Goal: Transaction & Acquisition: Purchase product/service

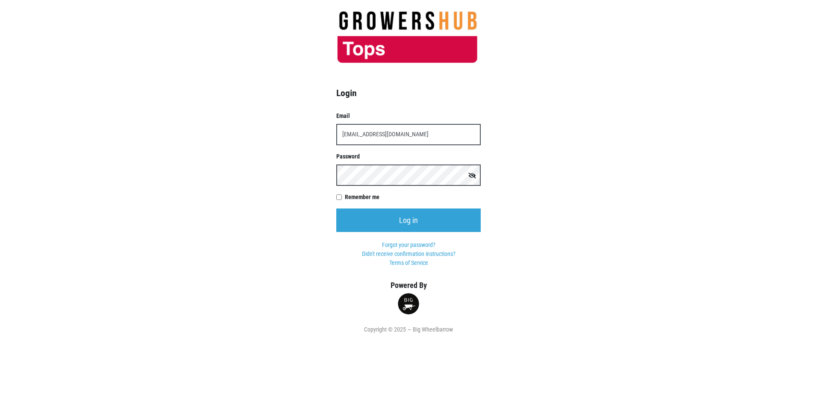
type input "t00599p0@topsmarkets.com"
click at [336, 209] on input "Log in" at bounding box center [408, 221] width 144 height 24
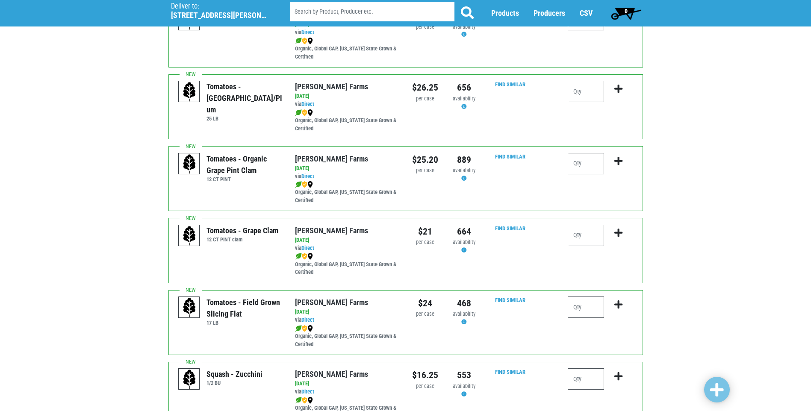
scroll to position [470, 0]
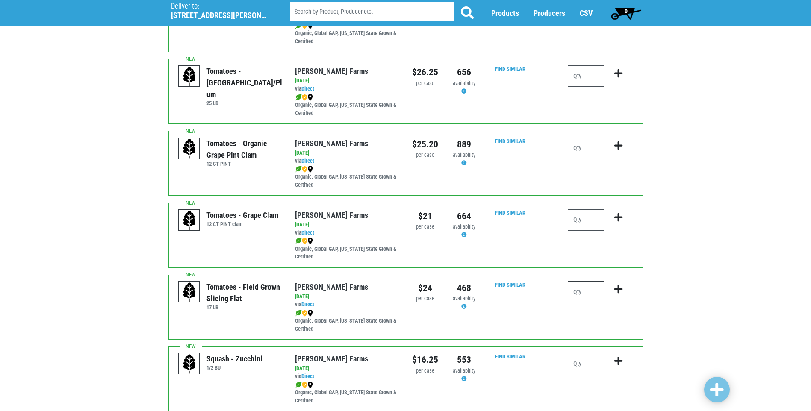
click at [575, 292] on input "number" at bounding box center [585, 291] width 36 height 21
type input "1"
drag, startPoint x: 617, startPoint y: 288, endPoint x: 597, endPoint y: 294, distance: 20.4
click at [615, 290] on icon "submit" at bounding box center [618, 289] width 8 height 9
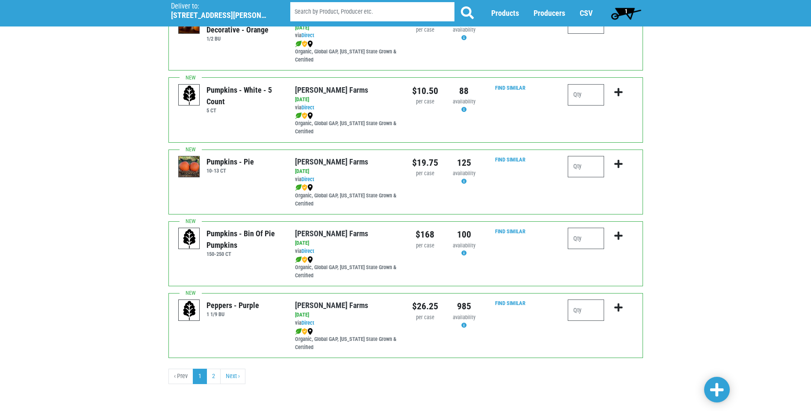
scroll to position [1172, 0]
click at [213, 377] on link "2" at bounding box center [213, 374] width 14 height 15
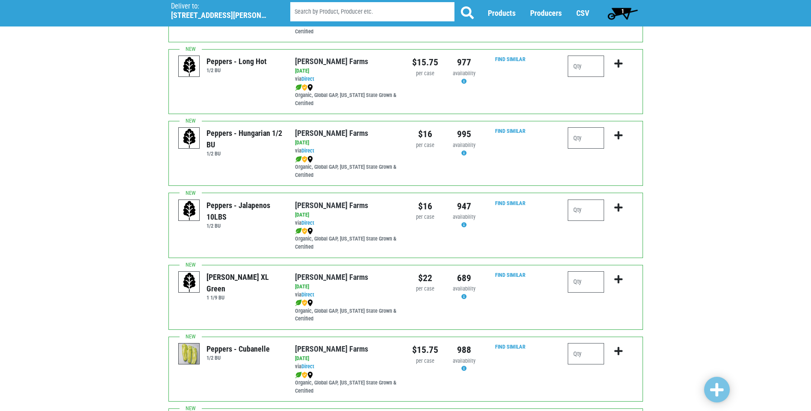
scroll to position [128, 0]
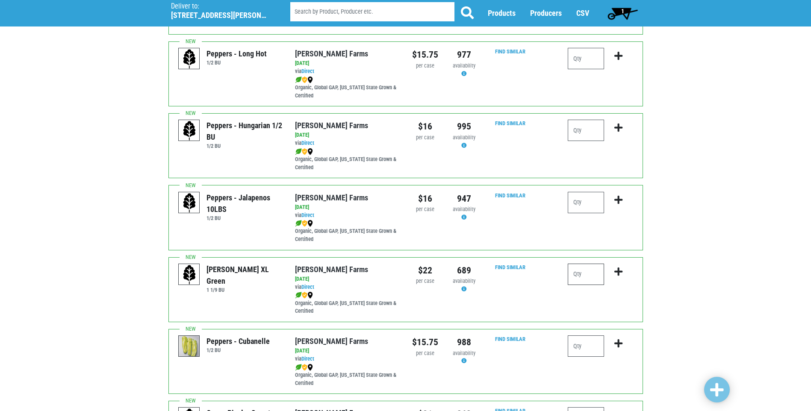
click at [575, 280] on input "number" at bounding box center [585, 274] width 36 height 21
type input "2"
click at [619, 272] on icon "submit" at bounding box center [618, 271] width 8 height 9
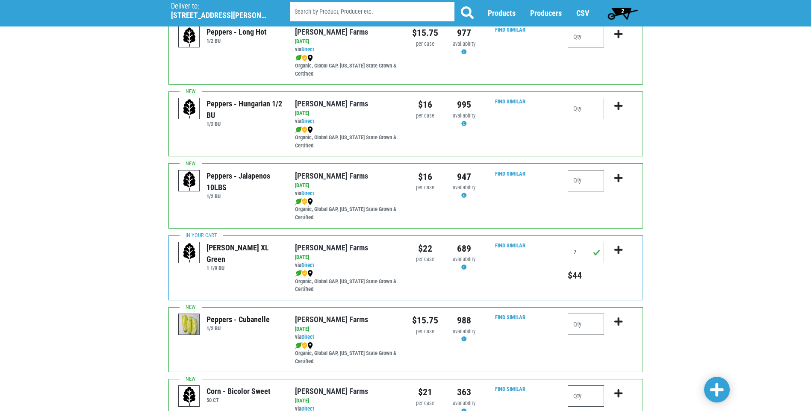
scroll to position [214, 0]
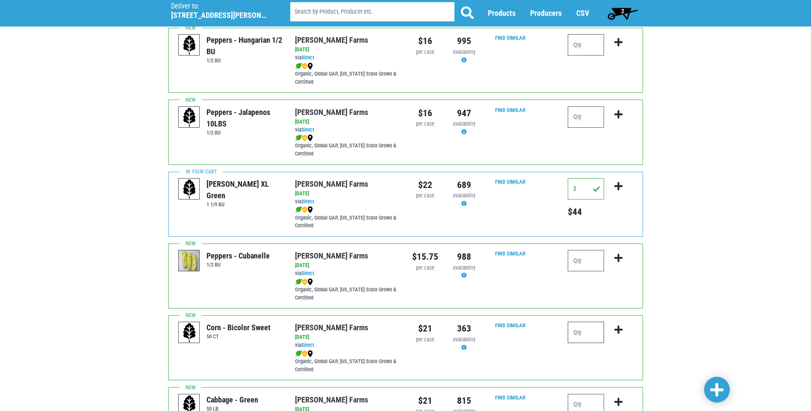
click at [578, 331] on input "number" at bounding box center [585, 332] width 36 height 21
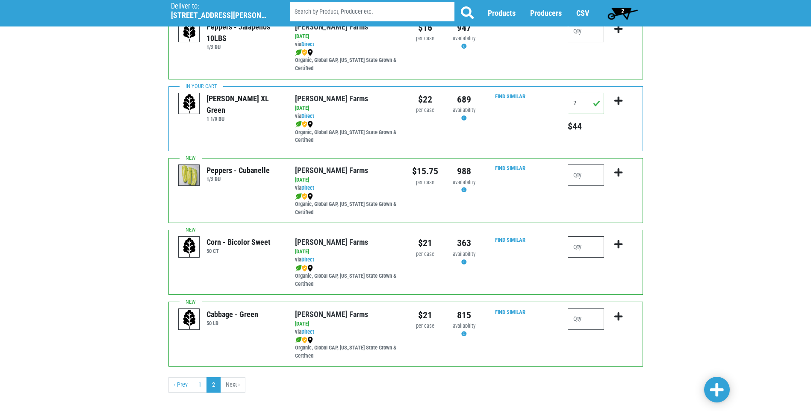
scroll to position [256, 0]
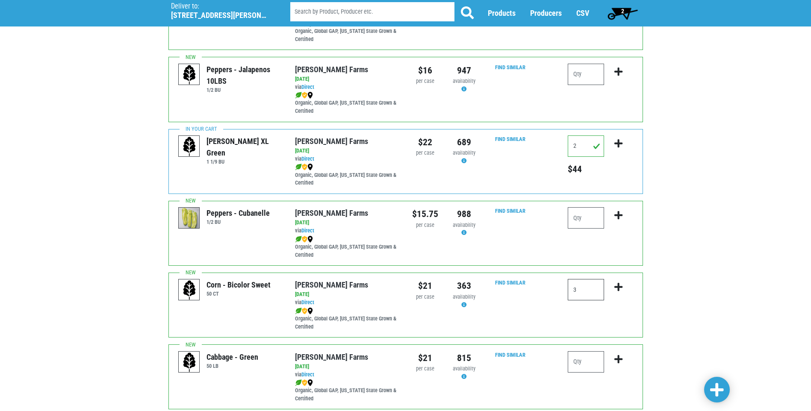
type input "3"
click at [620, 289] on icon "submit" at bounding box center [618, 286] width 8 height 9
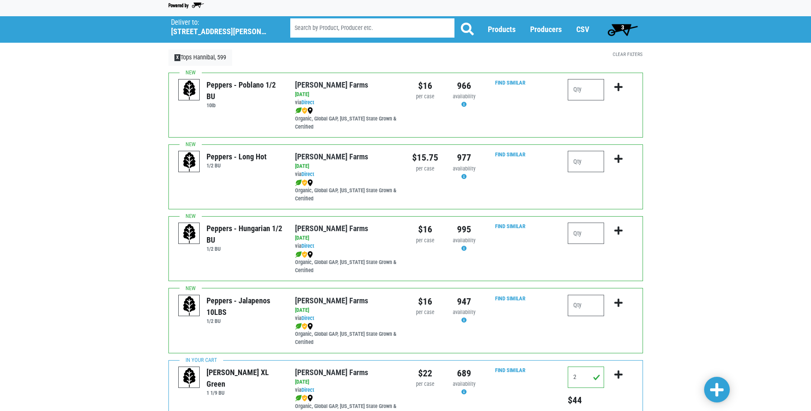
scroll to position [0, 0]
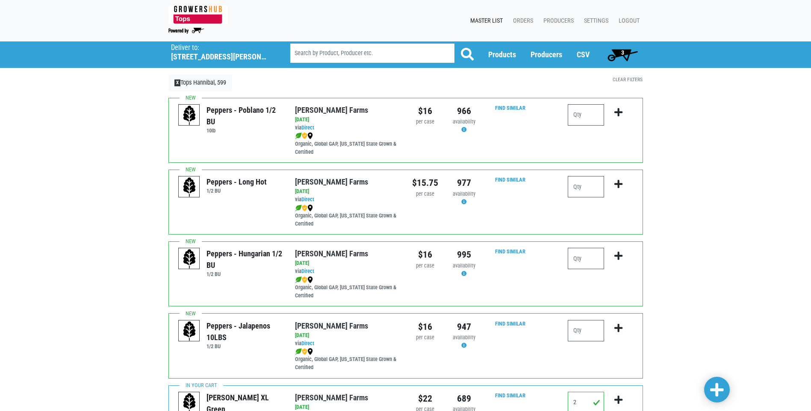
click at [623, 50] on span "3" at bounding box center [622, 52] width 3 height 7
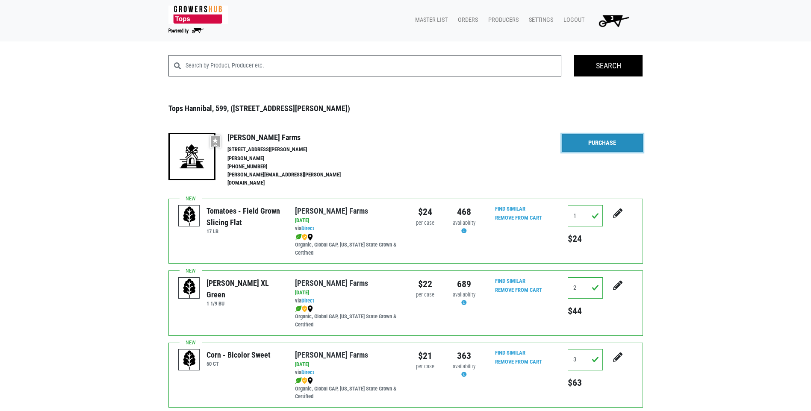
click at [596, 143] on link "Purchase" at bounding box center [601, 143] width 81 height 18
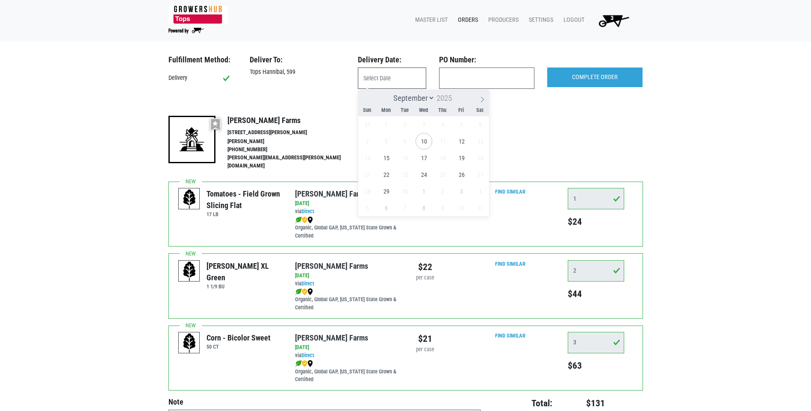
click at [369, 76] on input "text" at bounding box center [392, 78] width 68 height 21
click at [464, 142] on span "12" at bounding box center [461, 141] width 17 height 17
type input "[DATE]"
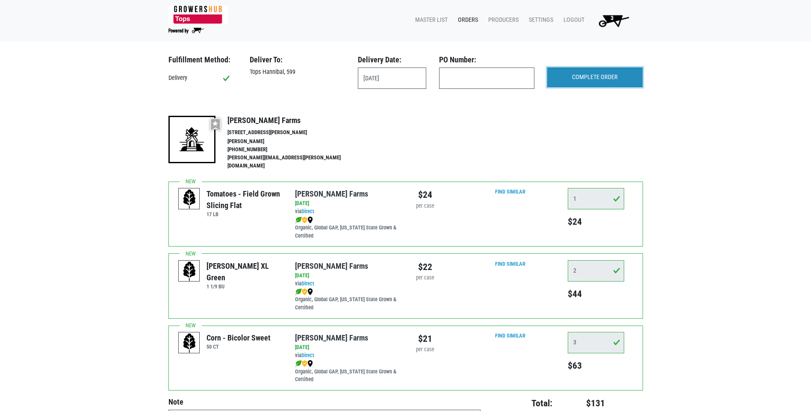
click at [610, 77] on input "COMPLETE ORDER" at bounding box center [594, 78] width 95 height 20
